Goal: Information Seeking & Learning: Compare options

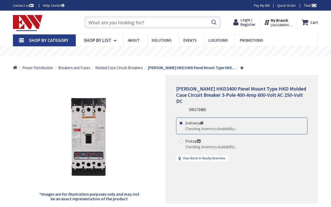
type input "[GEOGRAPHIC_DATA], [GEOGRAPHIC_DATA], [GEOGRAPHIC_DATA]"
